Goal: Contribute content: Contribute content

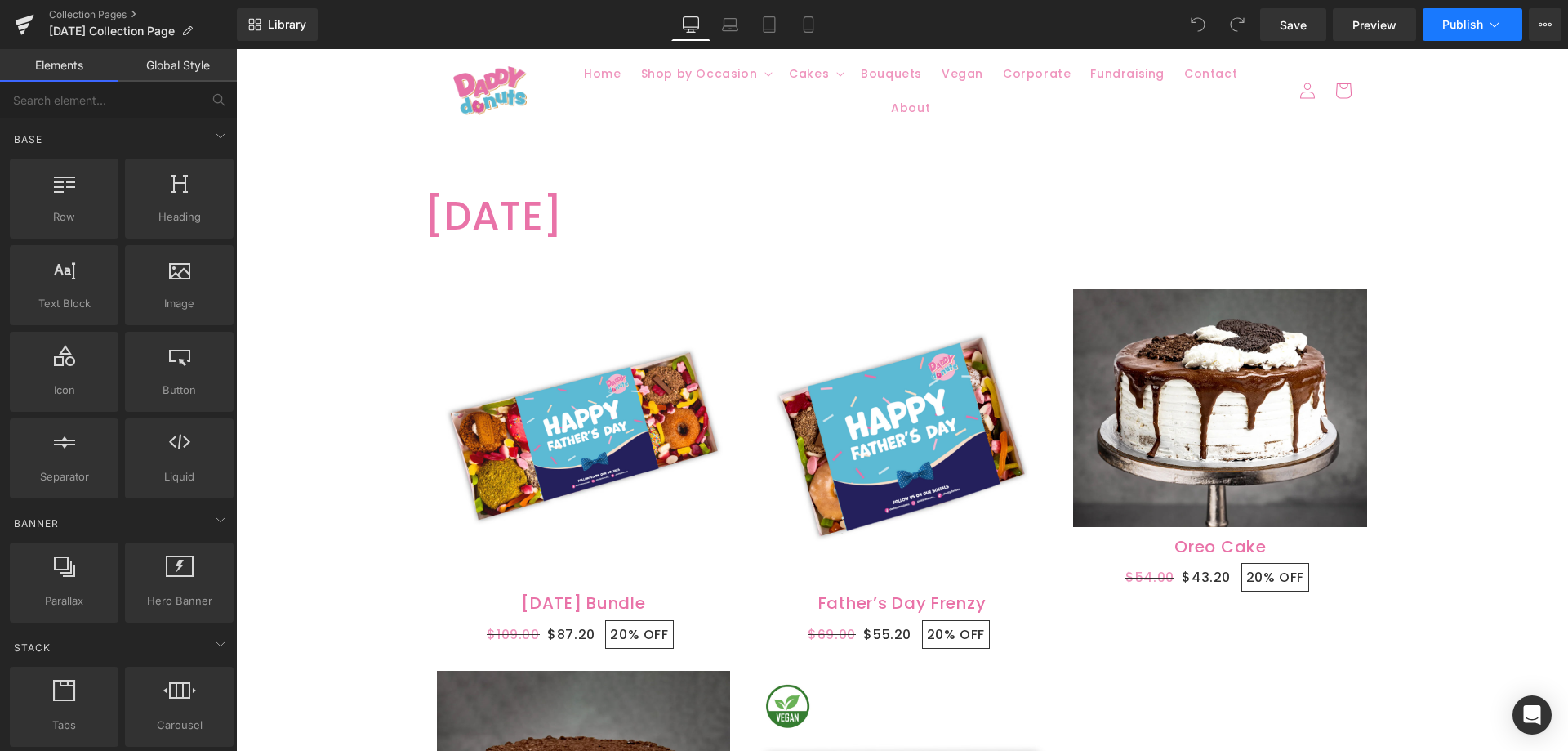
click at [1458, 26] on span "Publish" at bounding box center [1463, 24] width 41 height 13
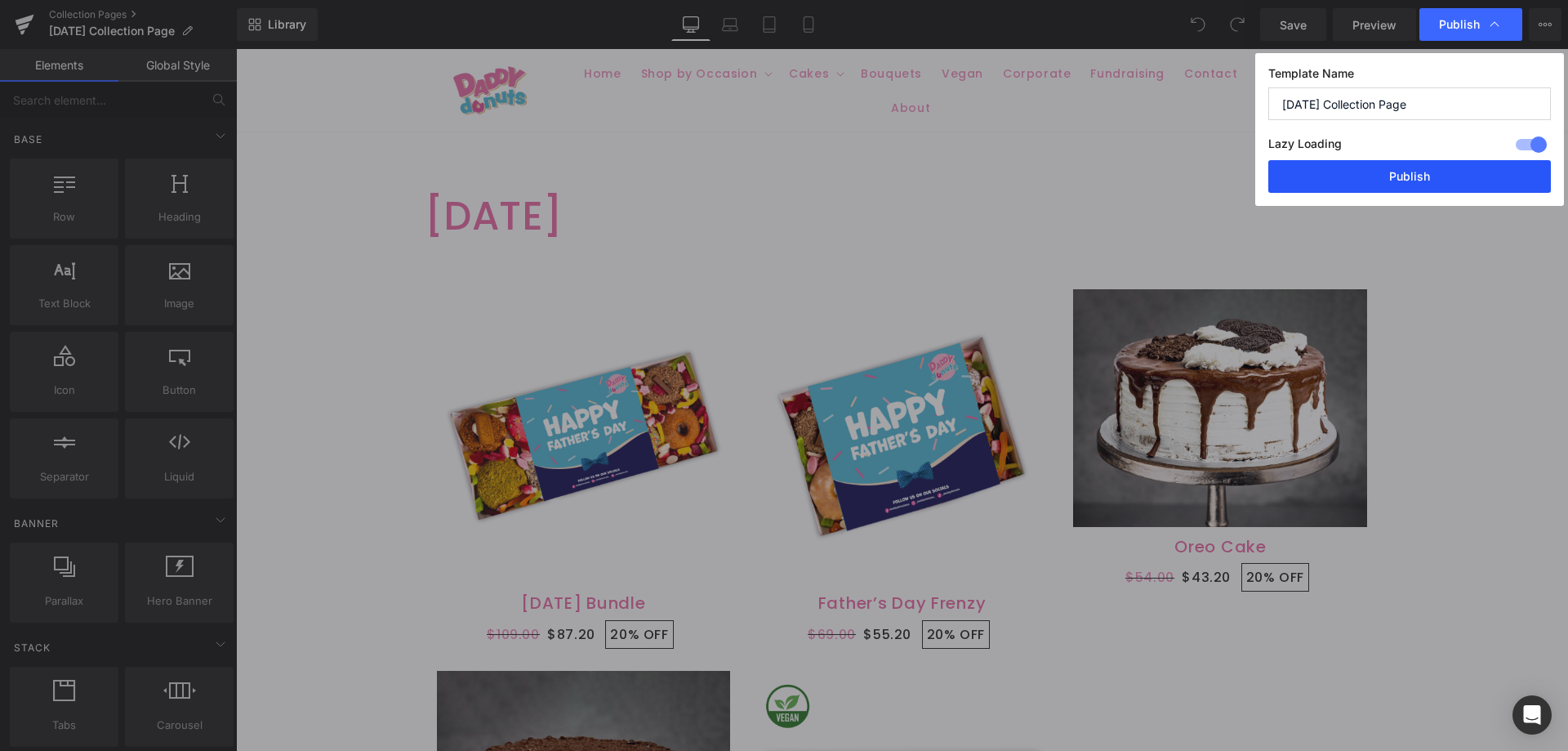
click at [1394, 177] on button "Publish" at bounding box center [1409, 177] width 283 height 33
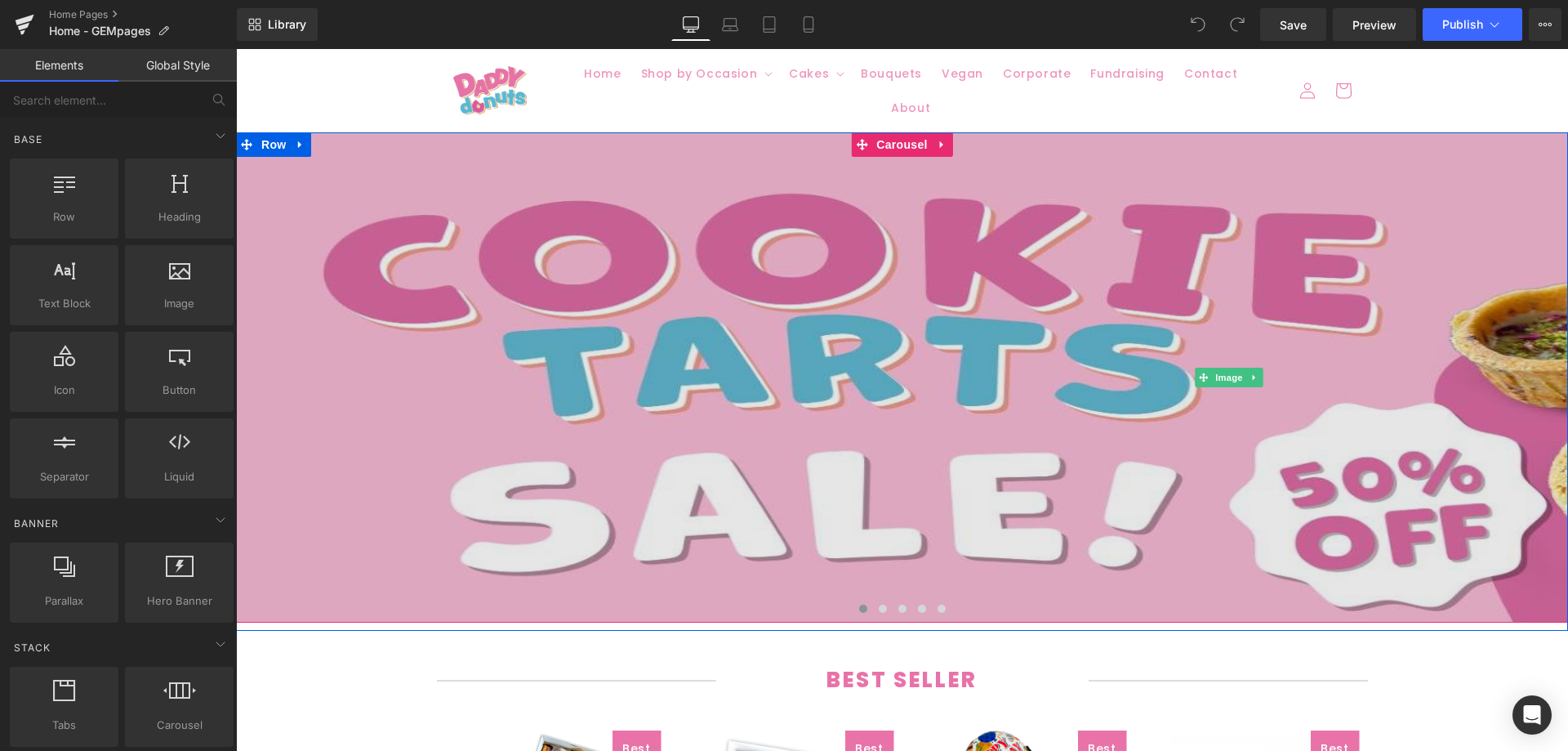
click at [913, 180] on img at bounding box center [1229, 377] width 1987 height 491
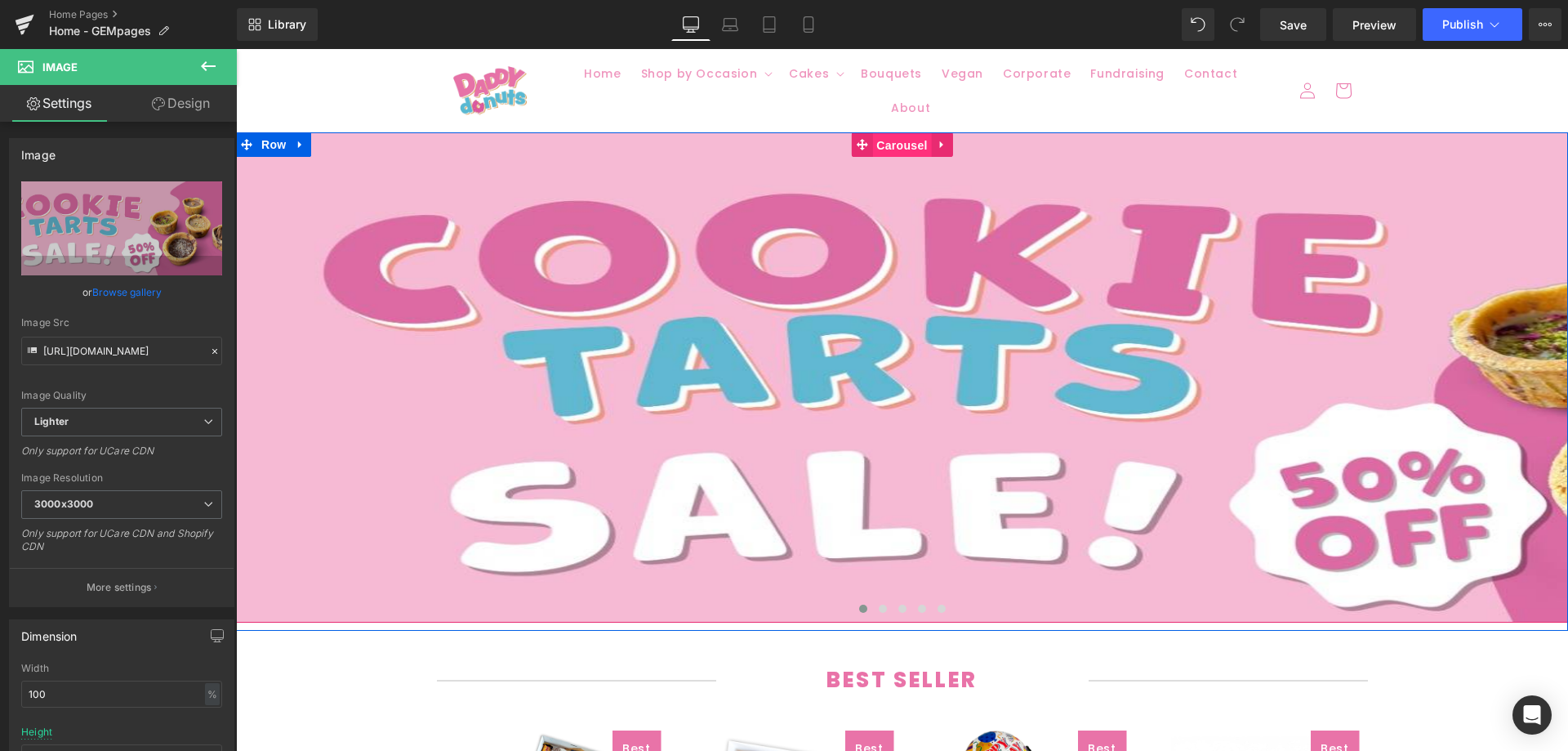
click at [904, 135] on span "Carousel" at bounding box center [902, 144] width 59 height 24
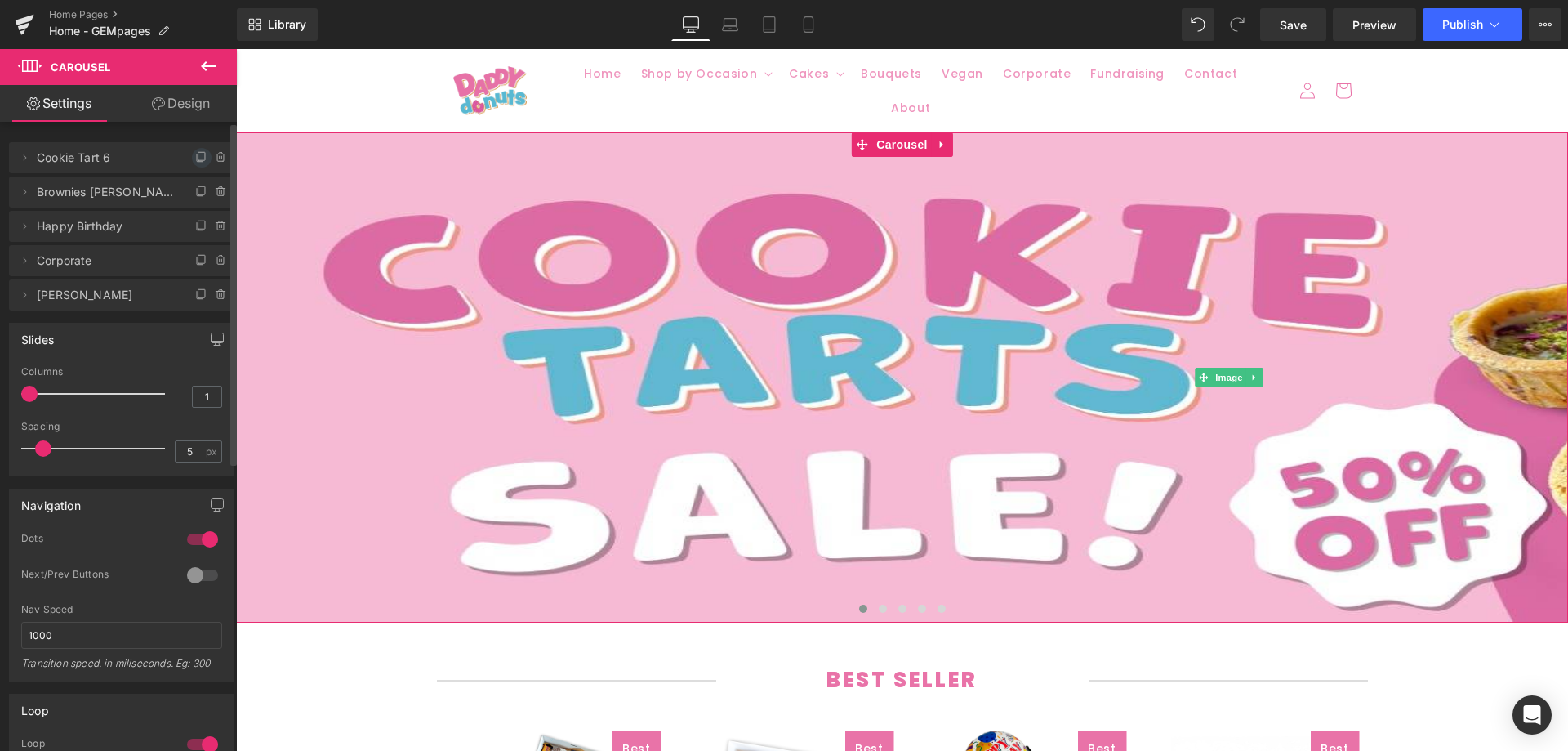
click at [196, 160] on icon at bounding box center [201, 158] width 13 height 13
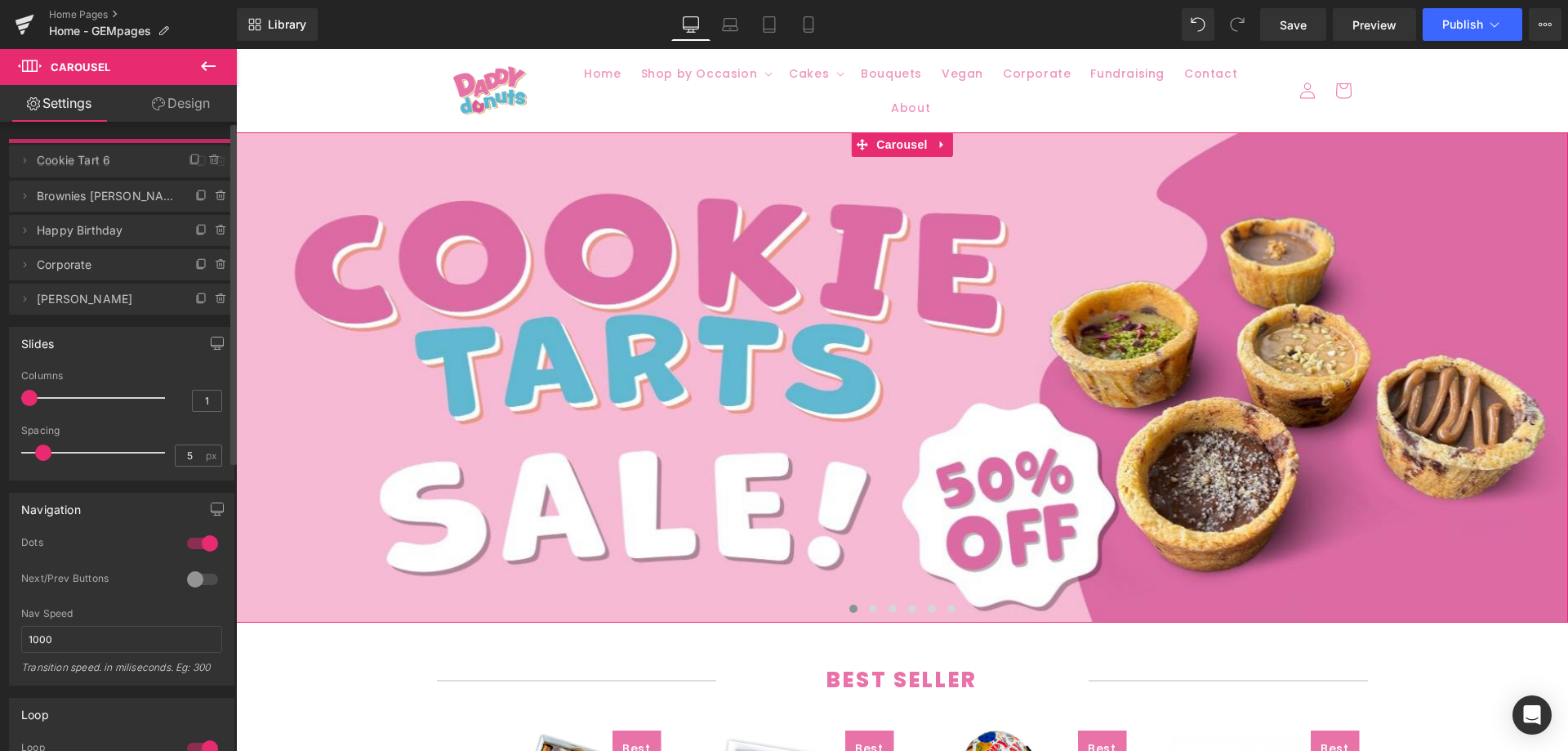
drag, startPoint x: 40, startPoint y: 193, endPoint x: 47, endPoint y: 161, distance: 32.8
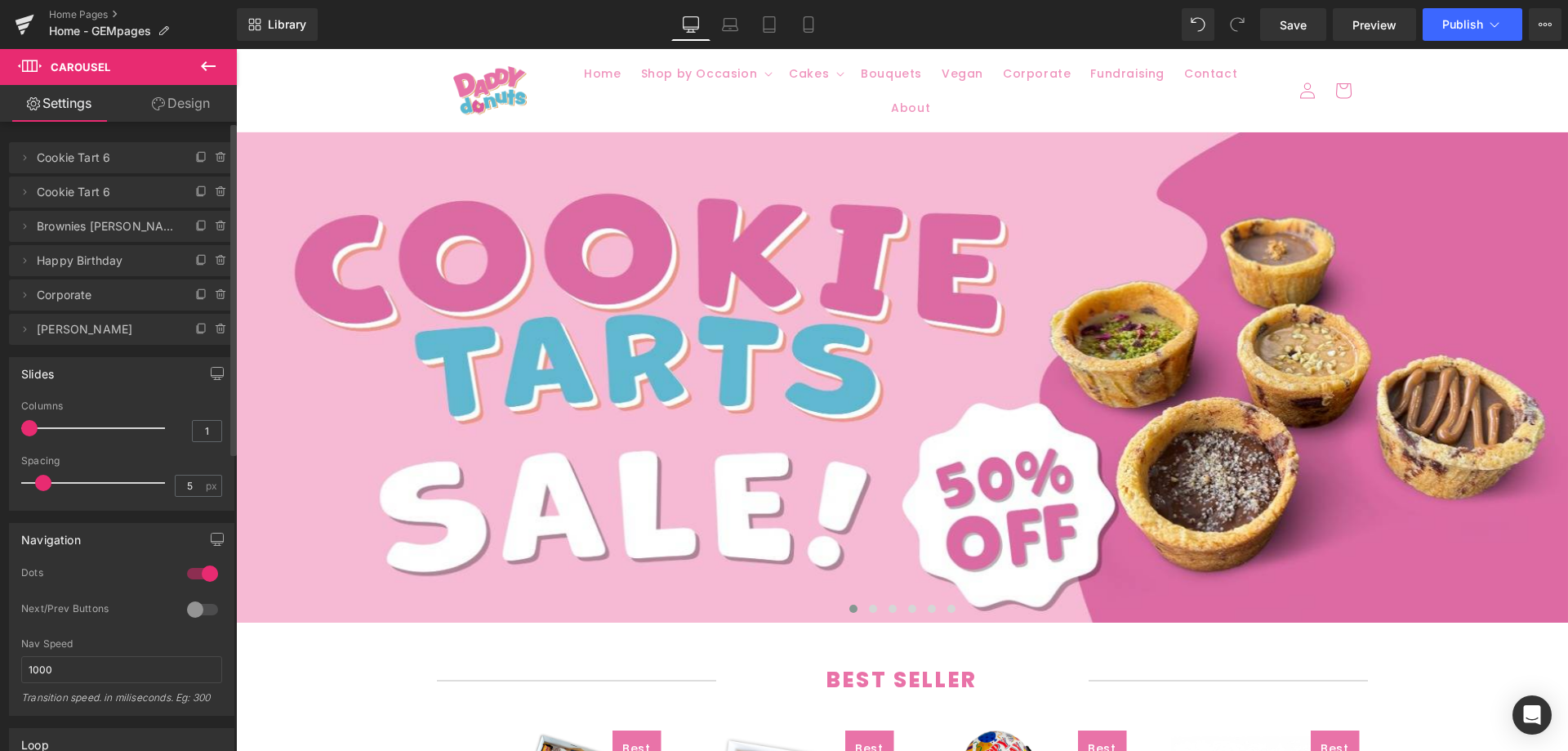
click at [80, 156] on span "Cookie Tart 6" at bounding box center [105, 157] width 137 height 31
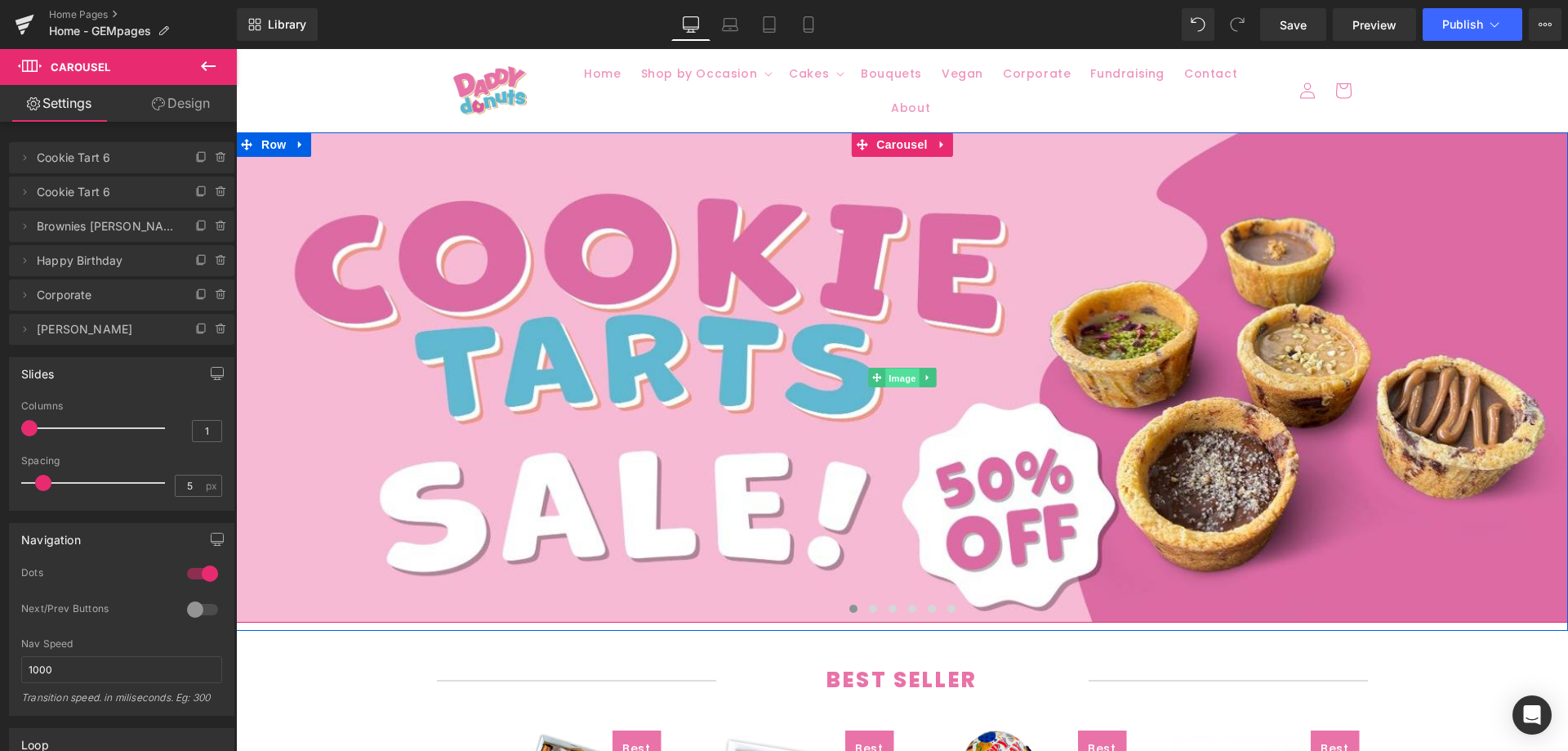
click at [888, 376] on span "Image" at bounding box center [902, 378] width 34 height 20
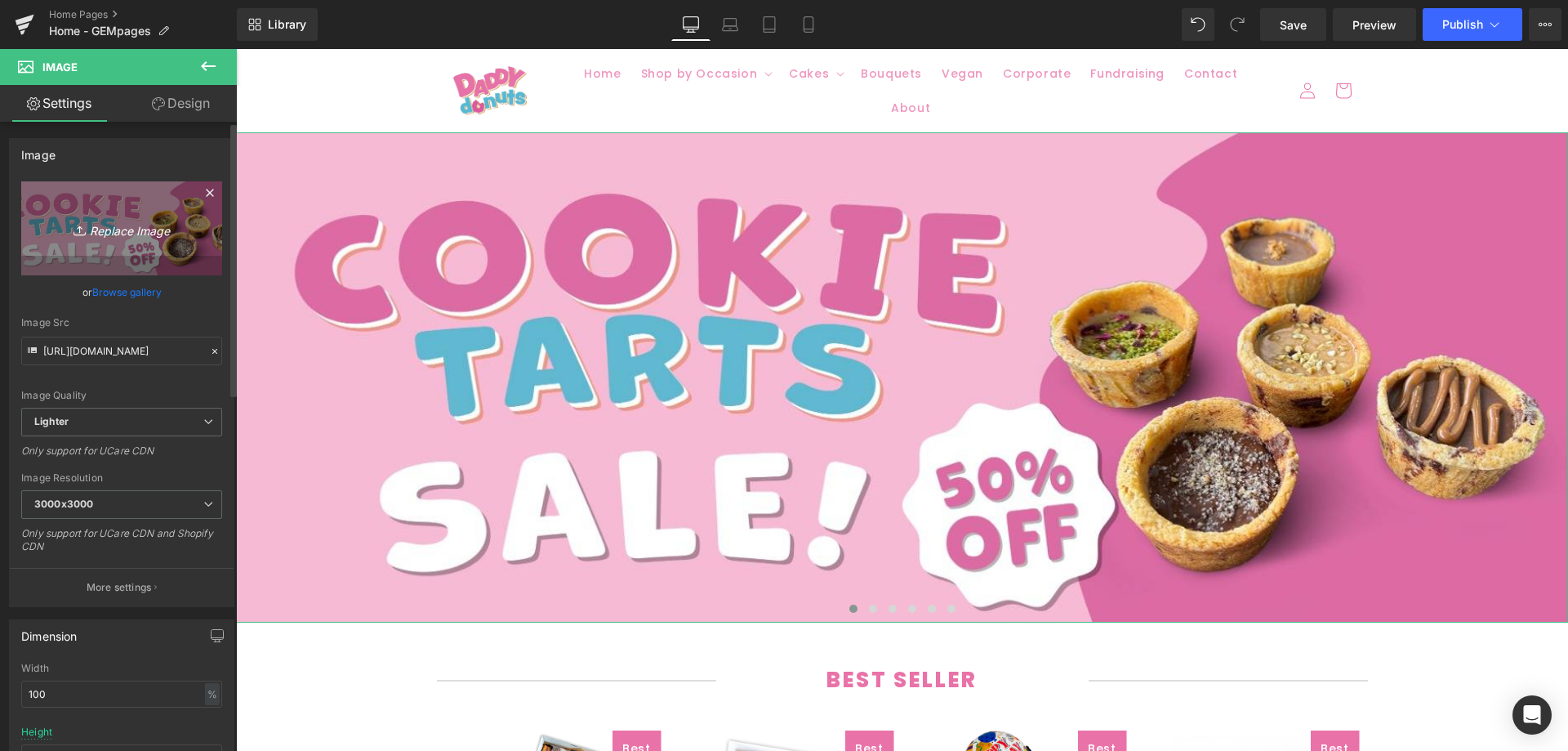
click at [106, 235] on icon "Replace Image" at bounding box center [121, 228] width 131 height 21
type input "C:\fakepath\WhatsApp Image [DATE] at 10.41.27_3b3434eb.jpg"
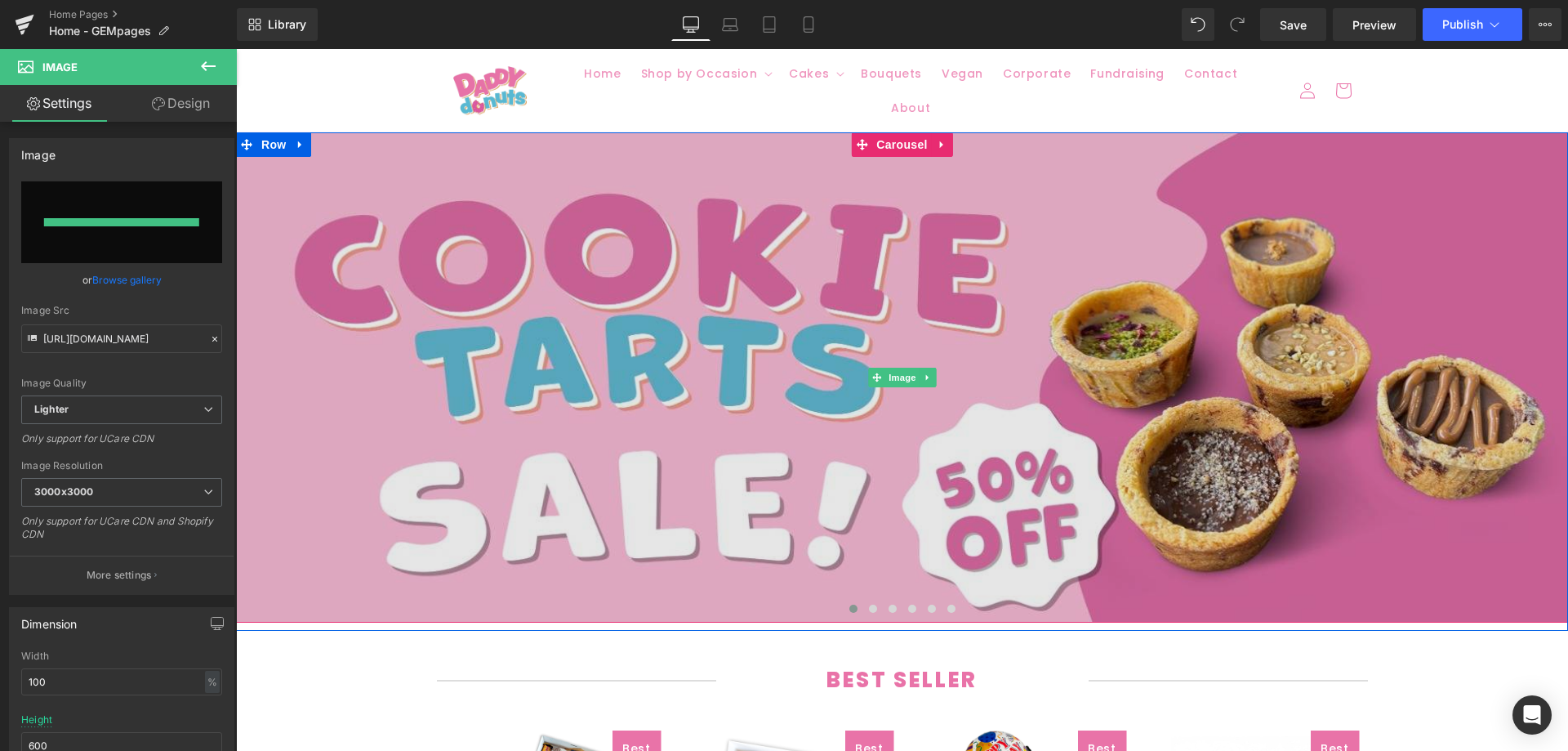
type input "[URL][DOMAIN_NAME]"
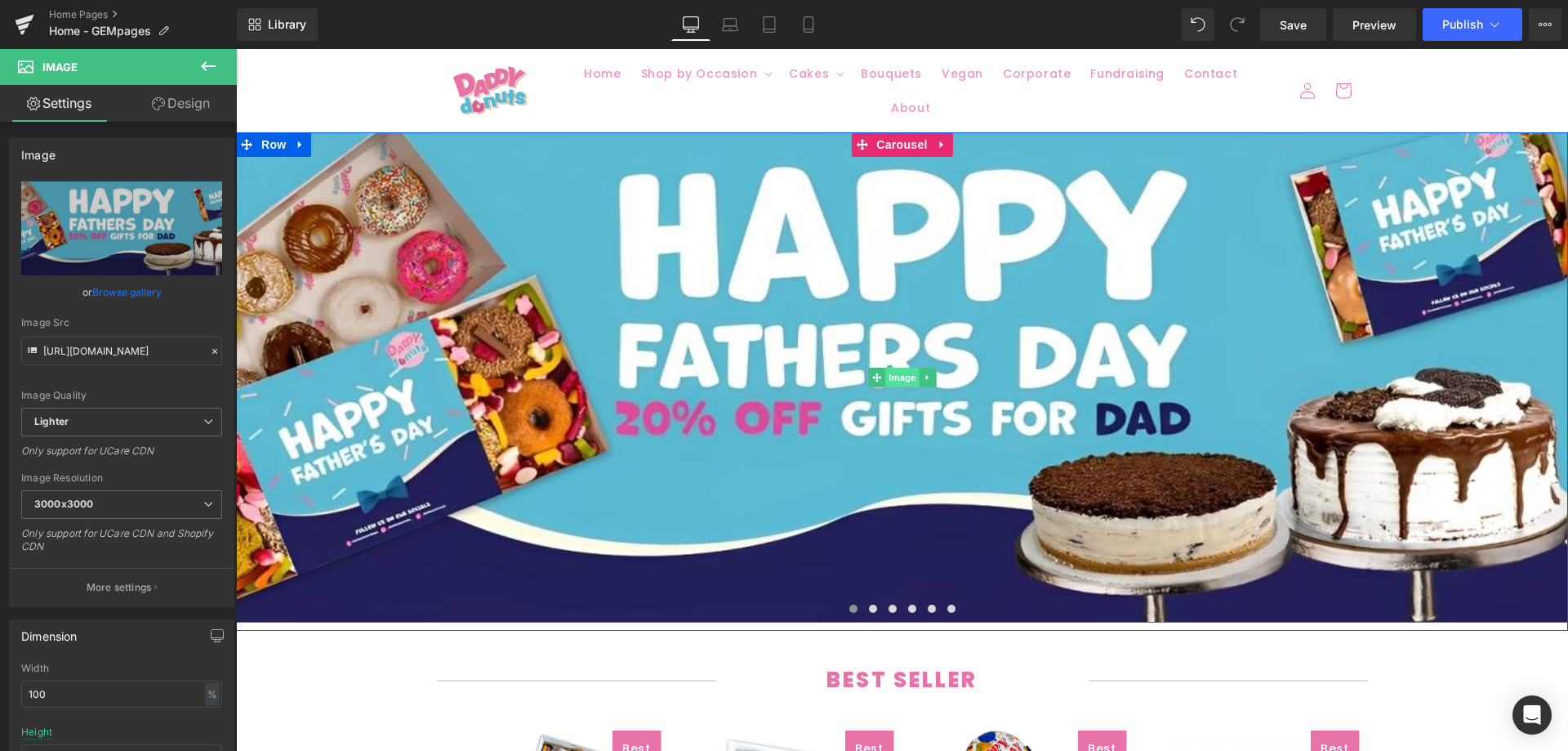
click at [894, 367] on span "Image" at bounding box center [902, 377] width 34 height 20
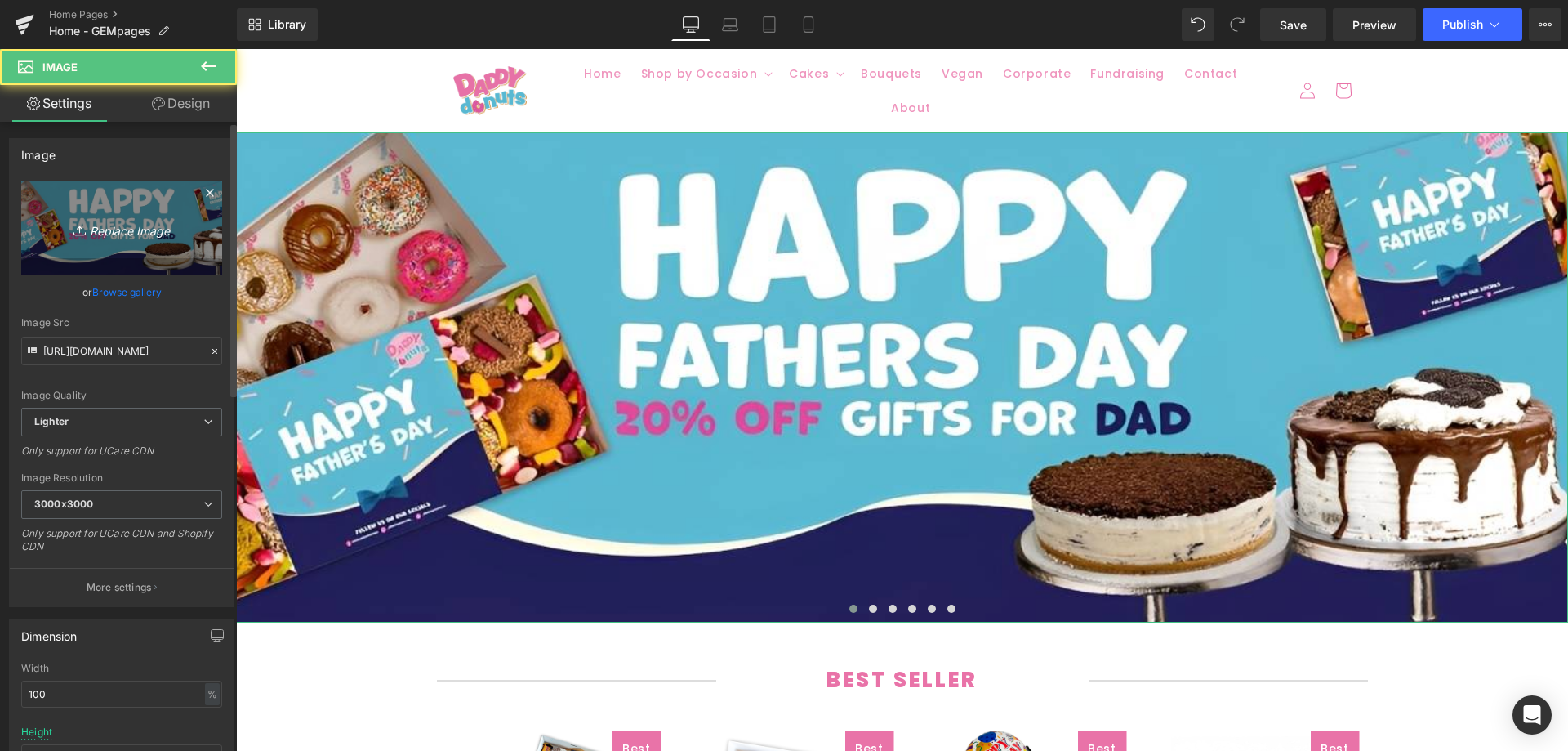
click at [119, 239] on link "Replace Image" at bounding box center [121, 227] width 201 height 94
type input "C:\fakepath\1.jpg"
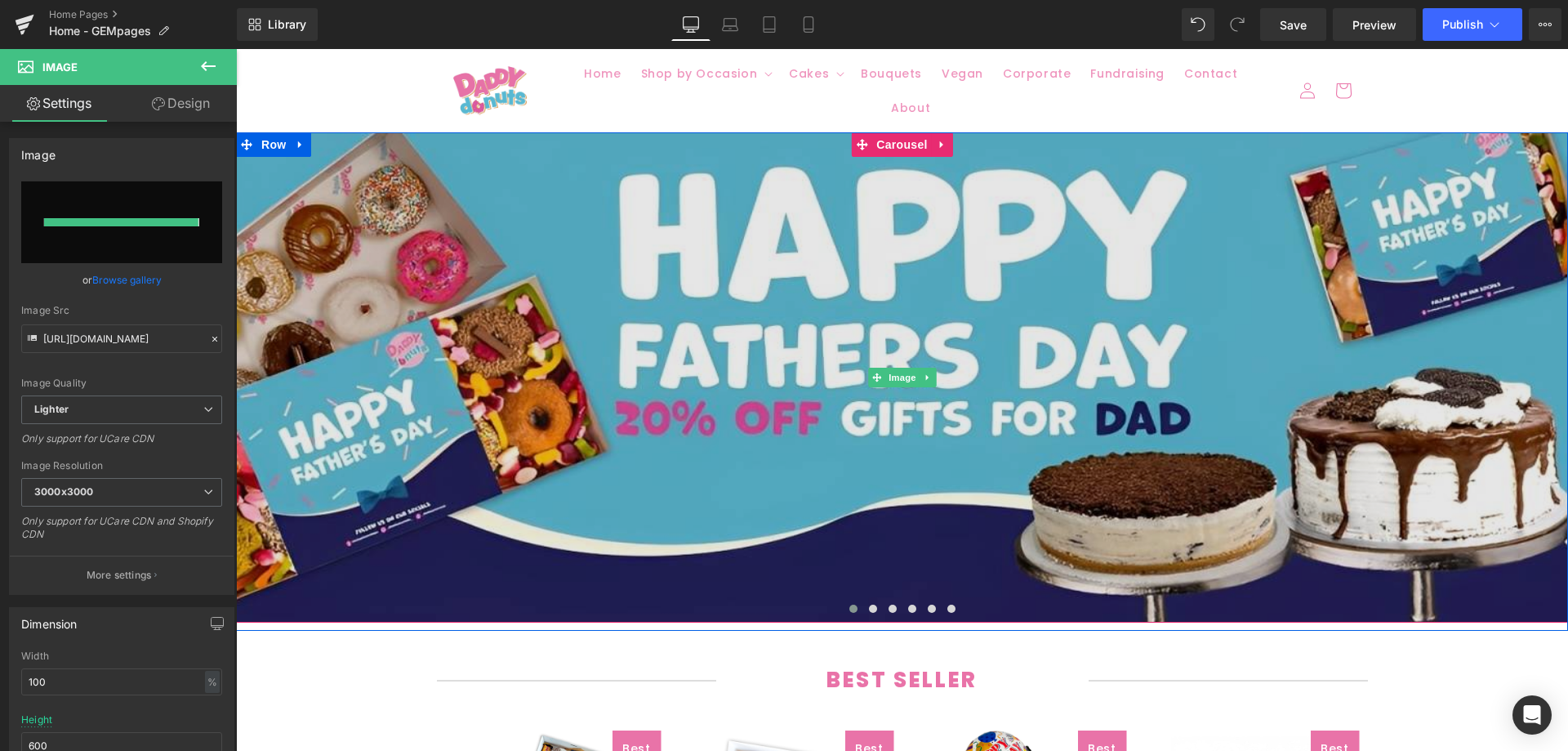
type input "[URL][DOMAIN_NAME]"
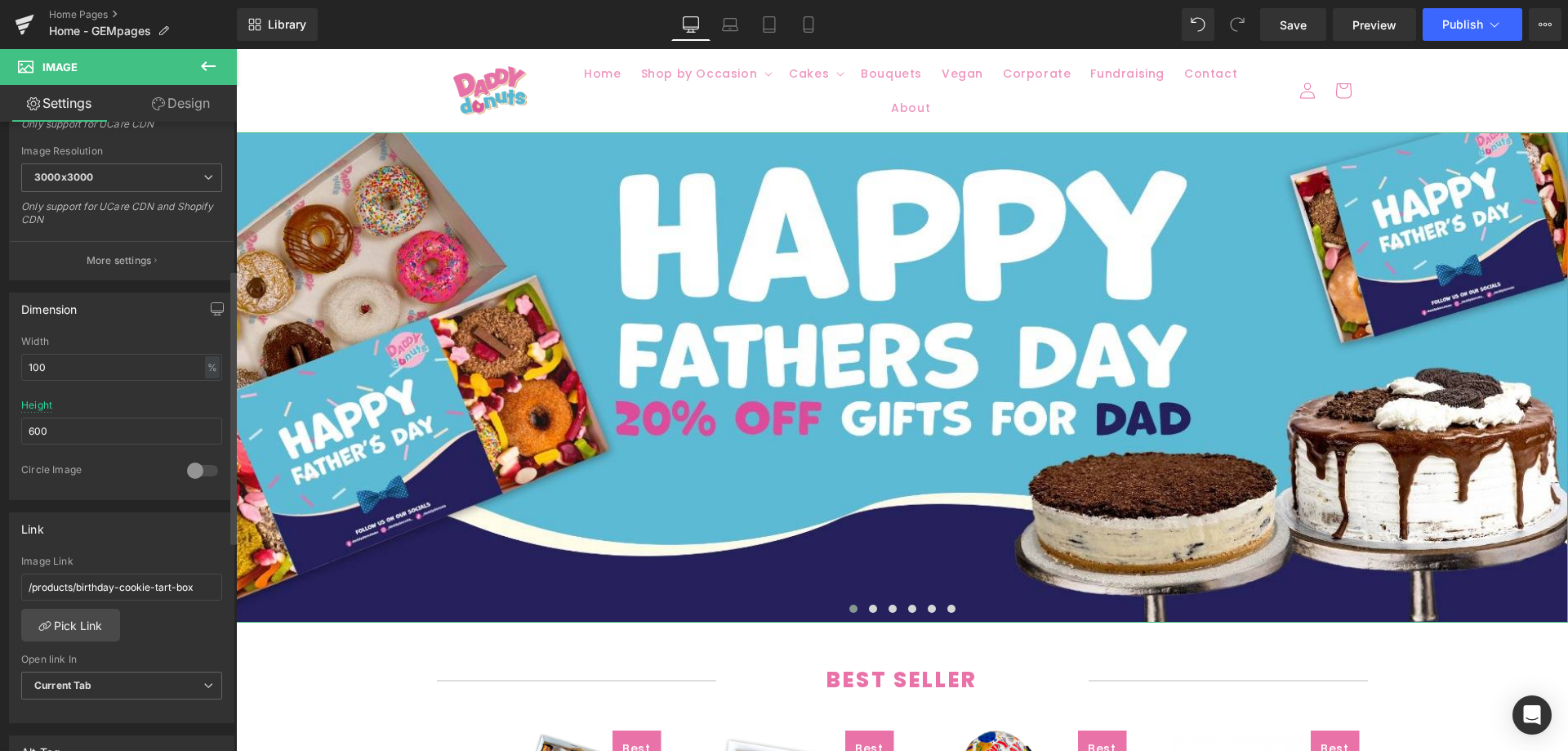
scroll to position [491, 0]
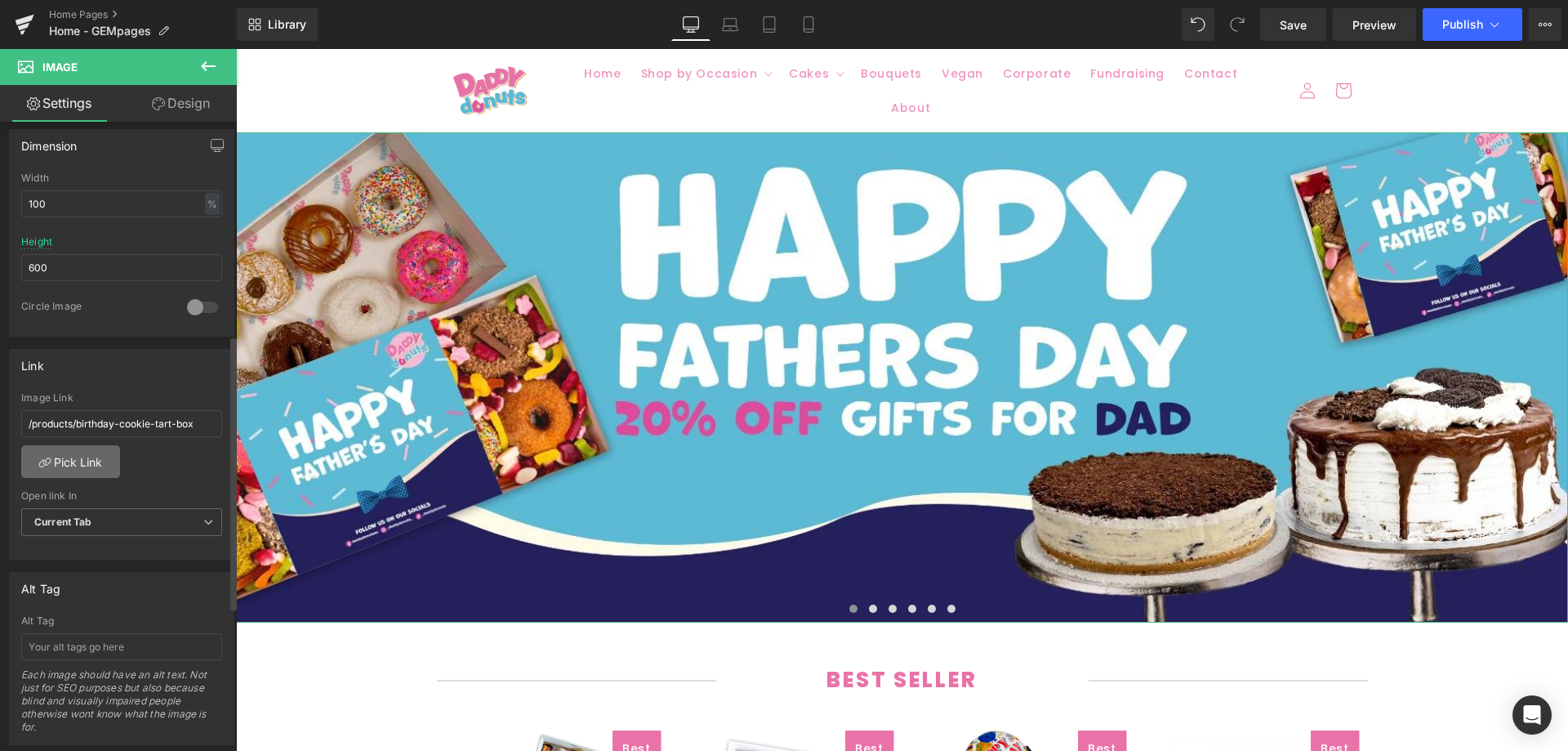
click at [100, 469] on link "Pick Link" at bounding box center [70, 461] width 99 height 33
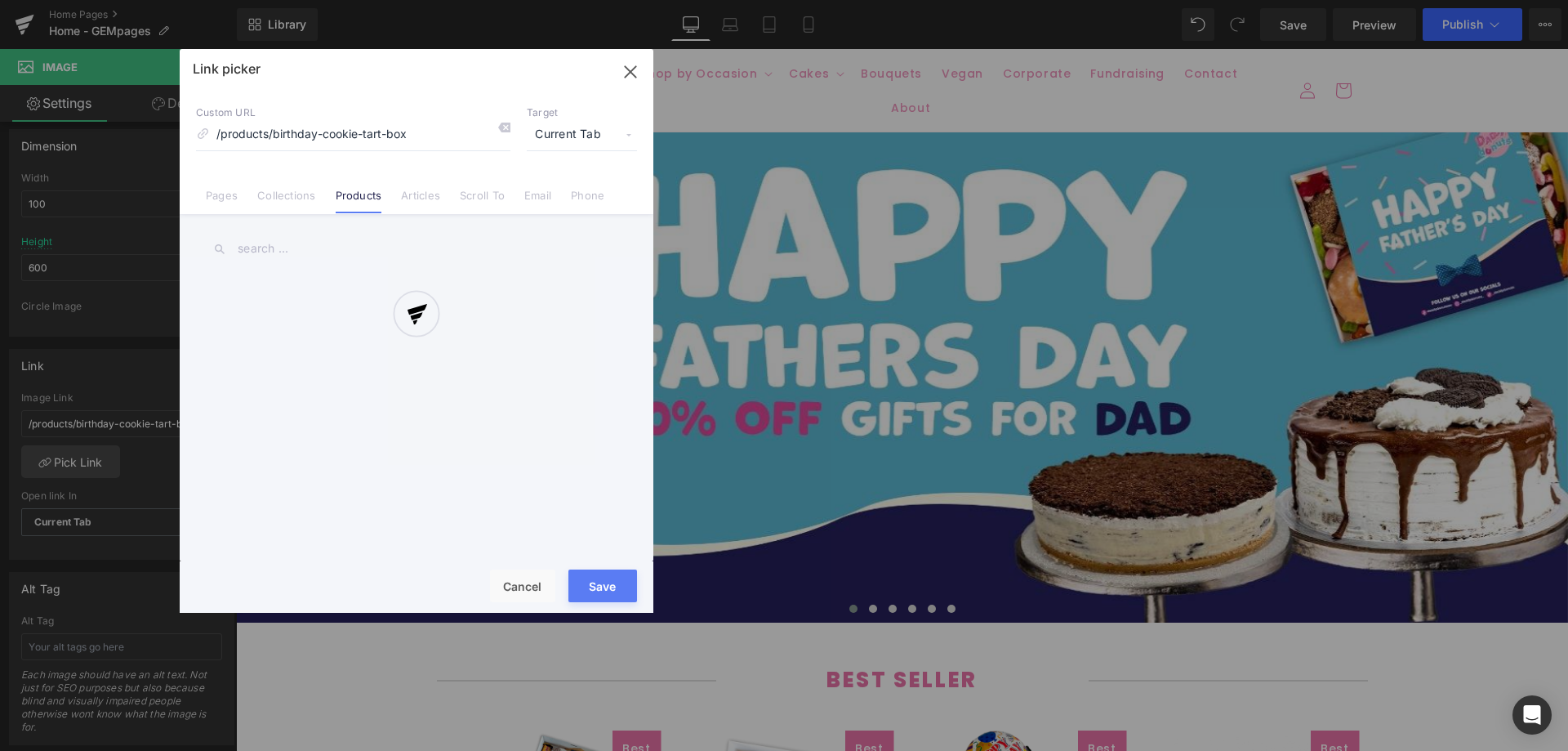
click at [273, 194] on div at bounding box center [416, 331] width 473 height 564
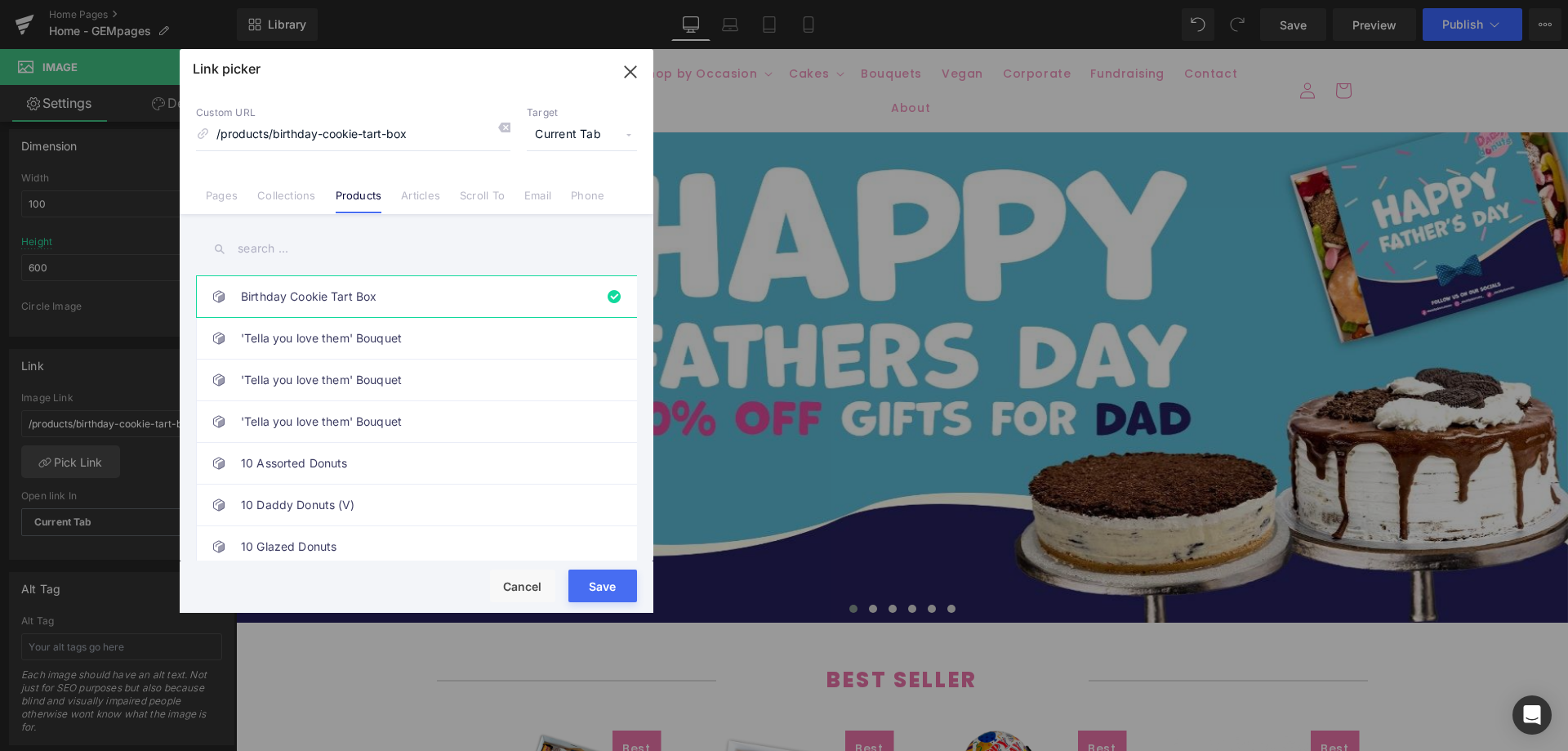
click at [273, 194] on link "Collections" at bounding box center [286, 201] width 58 height 24
click at [373, 297] on link "Box of Sandwich" at bounding box center [420, 297] width 359 height 41
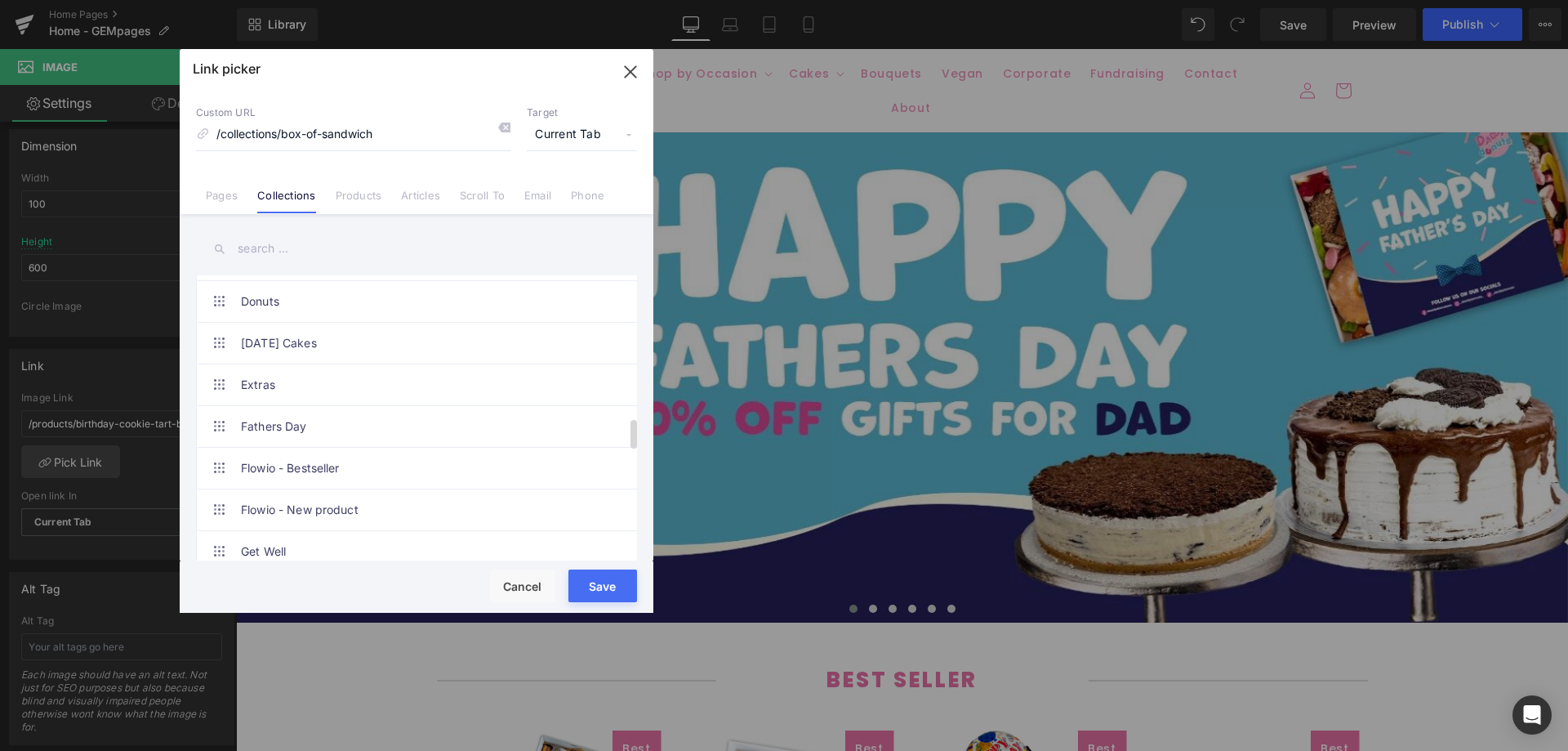
scroll to position [1286, 0]
click at [360, 426] on link "Fathers Day" at bounding box center [420, 427] width 359 height 41
type input "/collections/fathers-day"
click at [582, 582] on button "Save" at bounding box center [603, 586] width 69 height 33
type input "/collections/fathers-day"
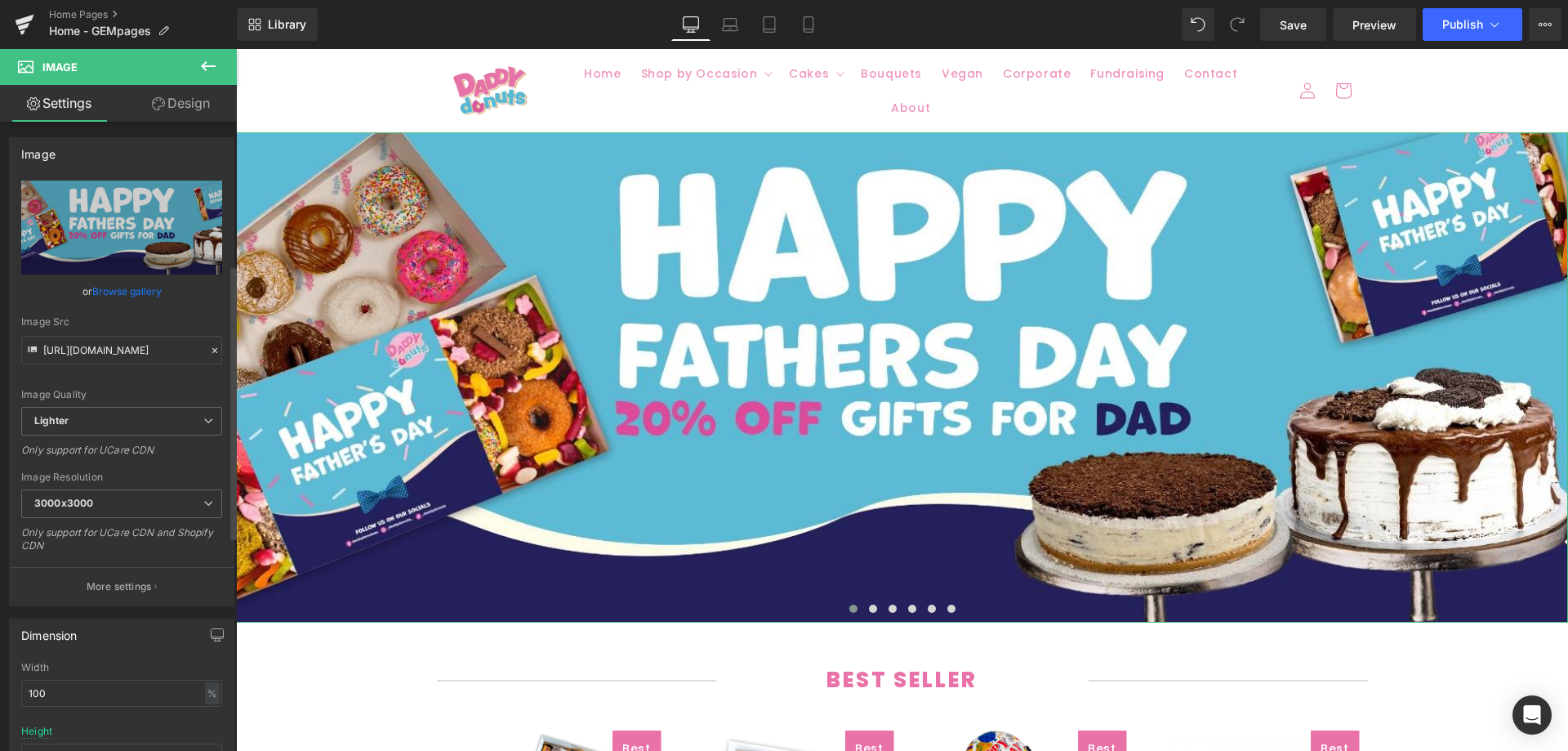
scroll to position [0, 0]
click at [1439, 28] on button "Publish" at bounding box center [1473, 24] width 100 height 33
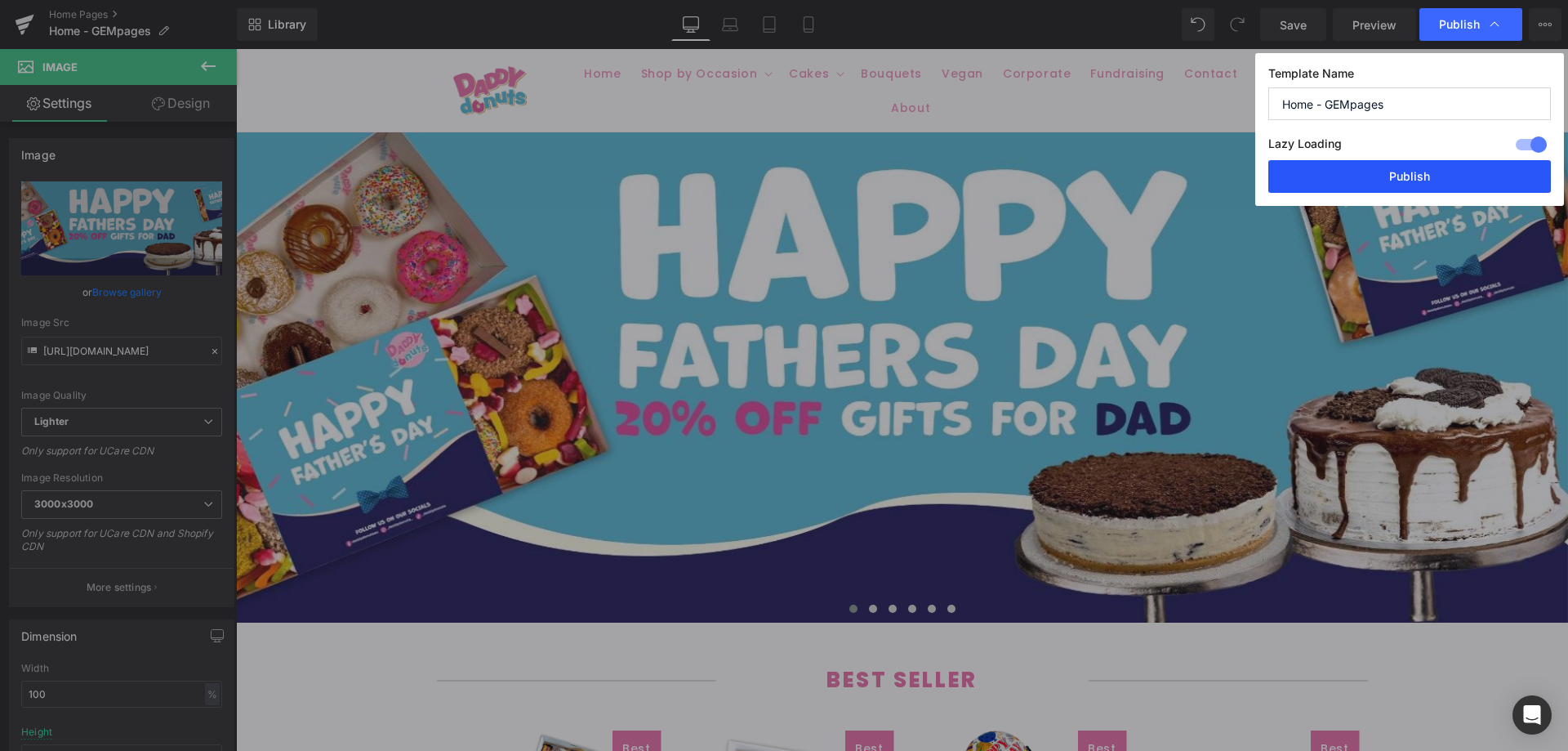
click at [1359, 178] on button "Publish" at bounding box center [1409, 177] width 283 height 33
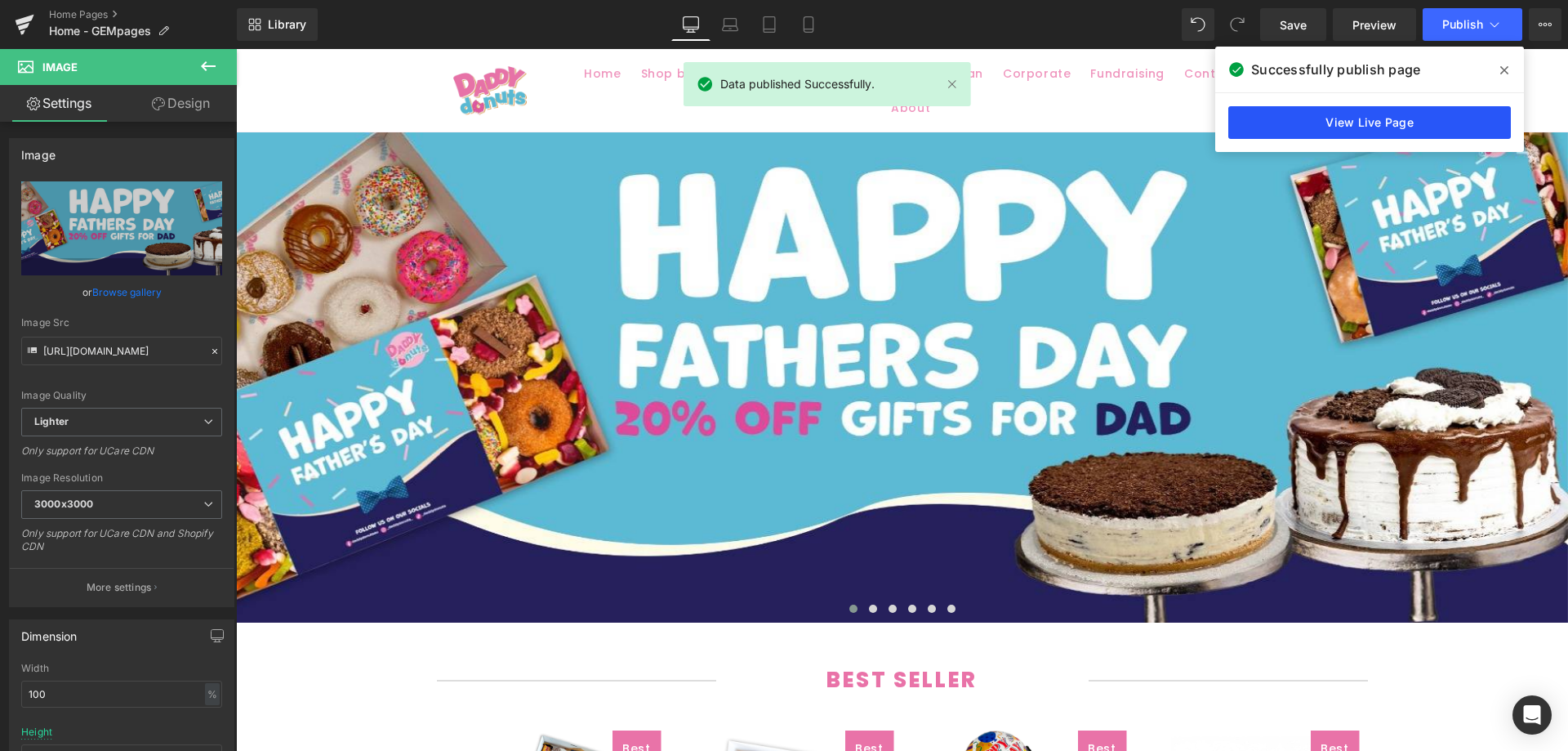
click at [1267, 109] on link "View Live Page" at bounding box center [1369, 122] width 283 height 33
